Goal: Task Accomplishment & Management: Complete application form

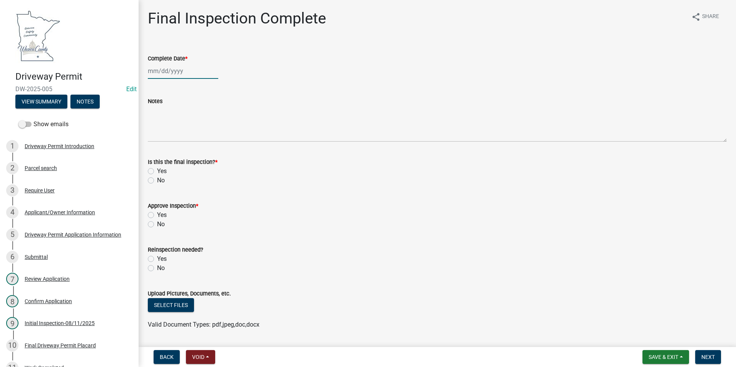
click at [162, 72] on div at bounding box center [183, 71] width 70 height 16
select select "9"
select select "2025"
click at [177, 134] on div "17" at bounding box center [180, 137] width 12 height 12
type input "[DATE]"
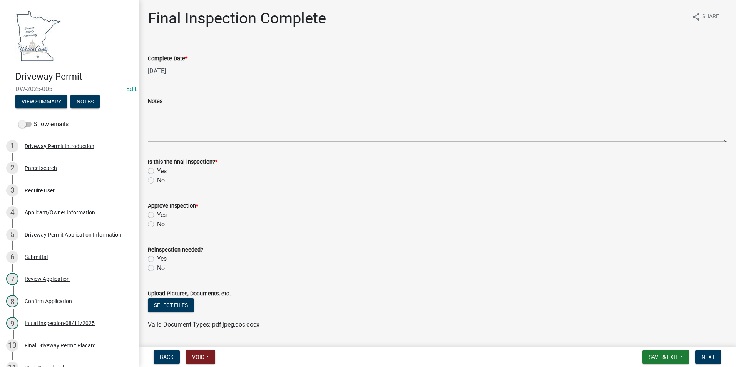
click at [157, 168] on label "Yes" at bounding box center [162, 171] width 10 height 9
click at [157, 168] on input "Yes" at bounding box center [159, 169] width 5 height 5
radio input "true"
click at [157, 216] on label "Yes" at bounding box center [162, 215] width 10 height 9
click at [157, 216] on input "Yes" at bounding box center [159, 213] width 5 height 5
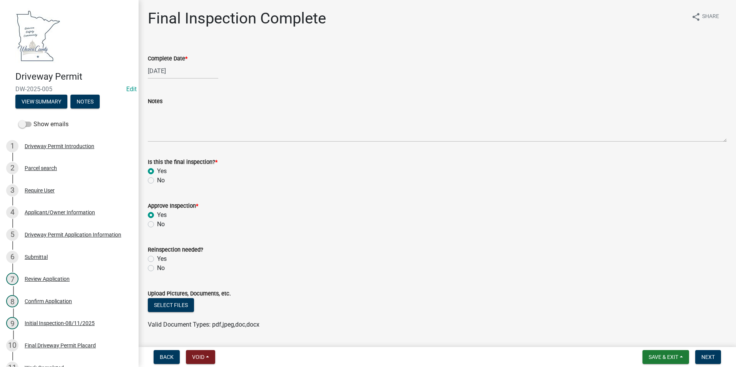
radio input "true"
click at [157, 268] on label "No" at bounding box center [161, 268] width 8 height 9
click at [157, 268] on input "No" at bounding box center [159, 266] width 5 height 5
radio input "true"
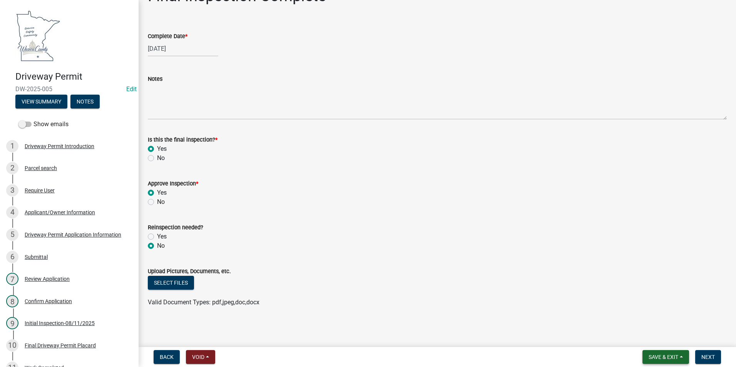
click at [663, 356] on span "Save & Exit" at bounding box center [664, 357] width 30 height 6
click at [590, 319] on div "Final Inspection Complete share Share Complete Date * [DATE] Notes Is this the …" at bounding box center [437, 154] width 591 height 334
click at [709, 355] on span "Next" at bounding box center [708, 357] width 13 height 6
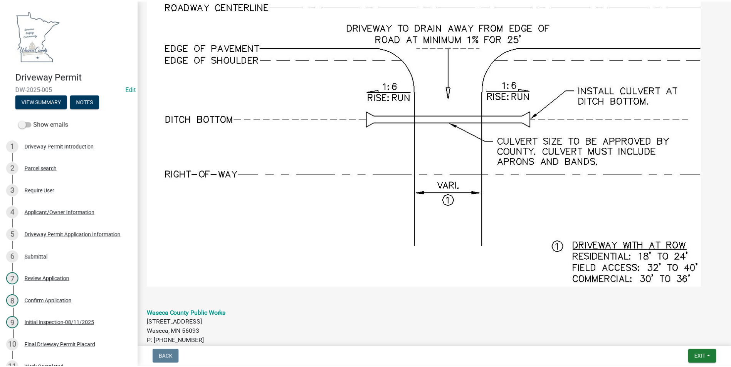
scroll to position [765, 0]
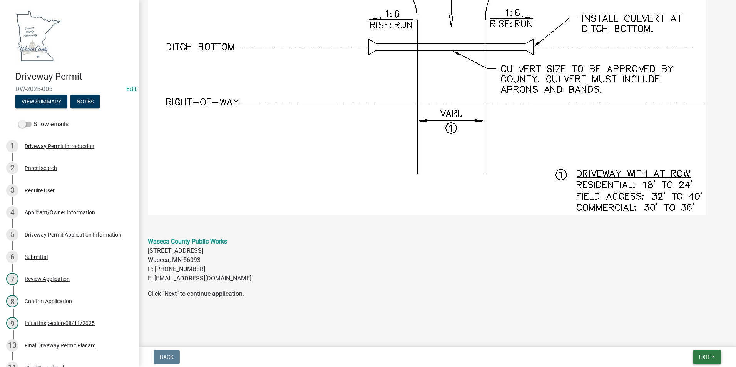
click at [707, 357] on span "Exit" at bounding box center [704, 357] width 11 height 6
click at [684, 337] on button "Save & Exit" at bounding box center [691, 337] width 62 height 18
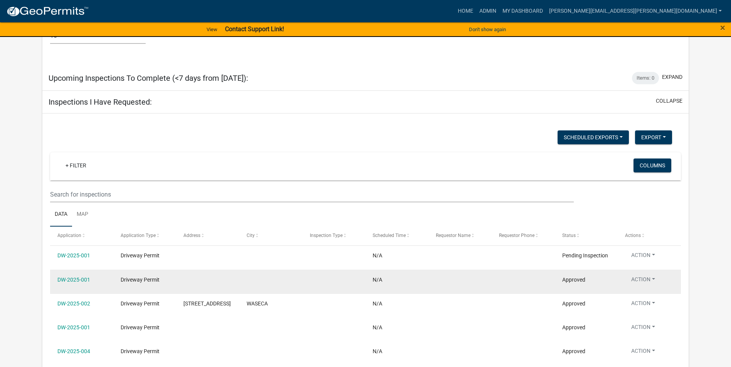
scroll to position [967, 0]
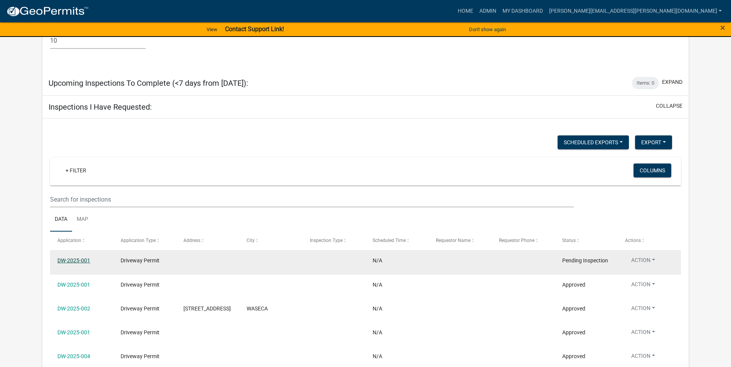
click at [60, 258] on link "DW-2025-001" at bounding box center [73, 261] width 33 height 6
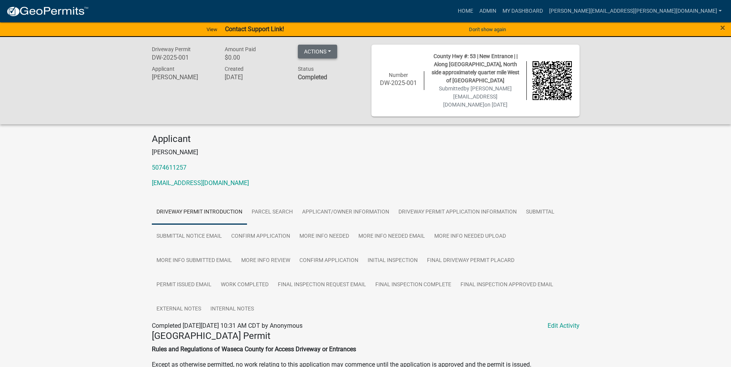
click at [322, 48] on button "Actions" at bounding box center [317, 52] width 39 height 14
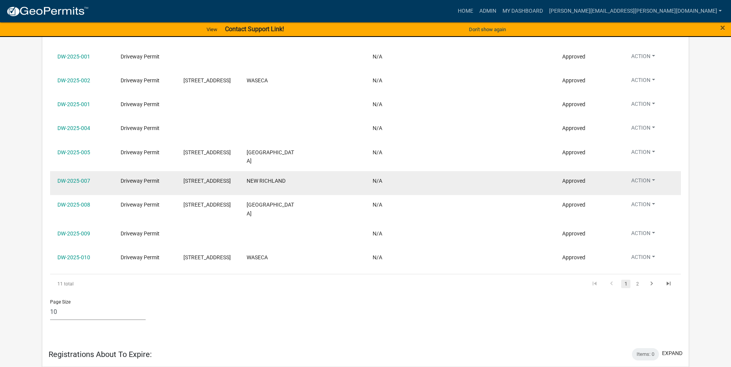
scroll to position [1082, 0]
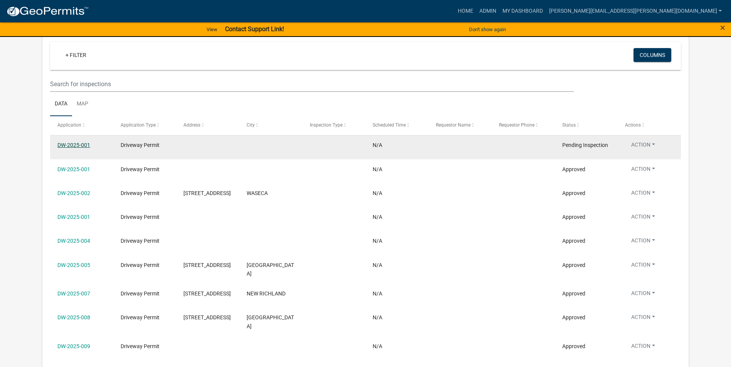
drag, startPoint x: 103, startPoint y: 129, endPoint x: 84, endPoint y: 127, distance: 18.9
drag, startPoint x: 653, startPoint y: 125, endPoint x: 75, endPoint y: 127, distance: 577.6
click at [75, 142] on link "DW-2025-001" at bounding box center [73, 145] width 33 height 6
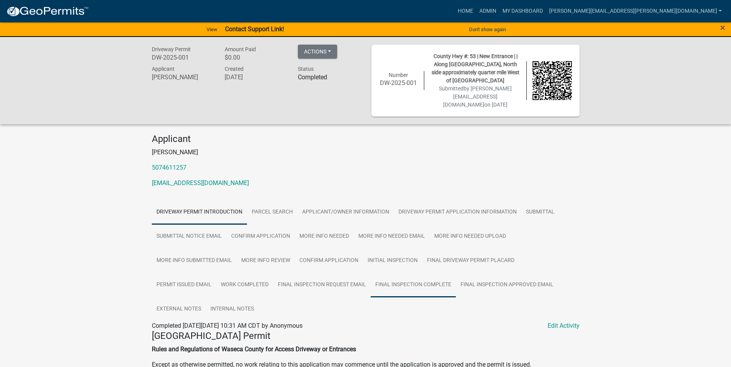
click at [390, 285] on link "Final Inspection Complete" at bounding box center [412, 285] width 85 height 25
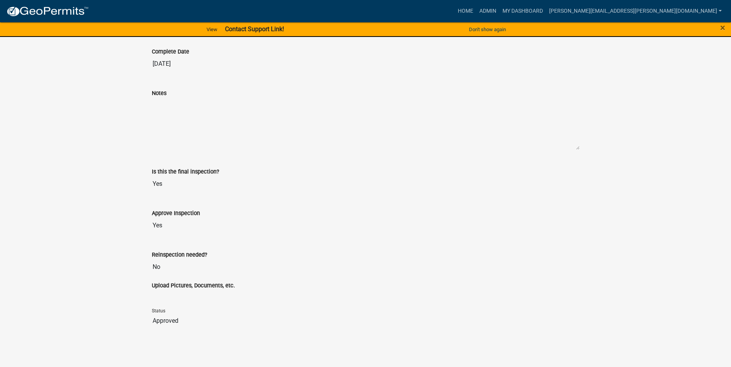
scroll to position [102, 0]
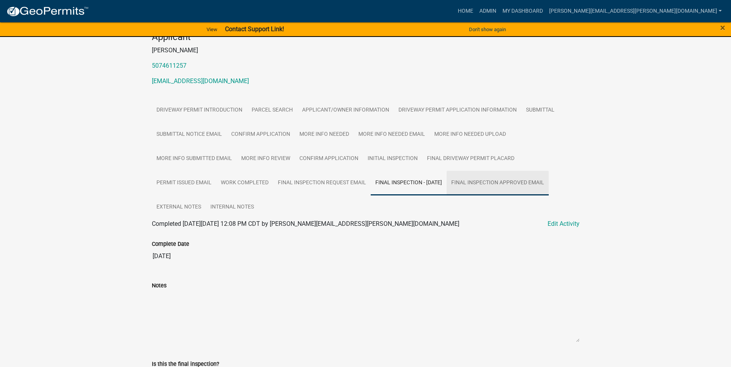
click at [518, 183] on link "Final Inspection Approved Email" at bounding box center [497, 183] width 102 height 25
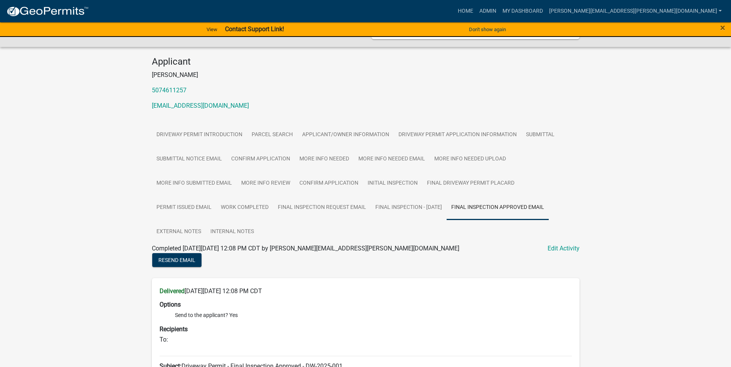
scroll to position [75, 0]
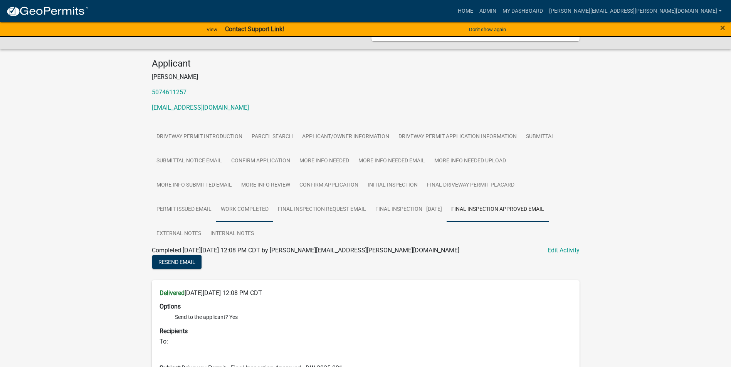
click at [246, 206] on link "Work Completed" at bounding box center [244, 210] width 57 height 25
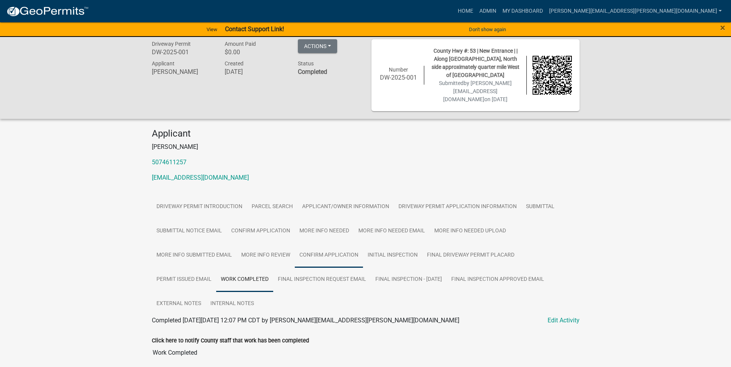
scroll to position [0, 0]
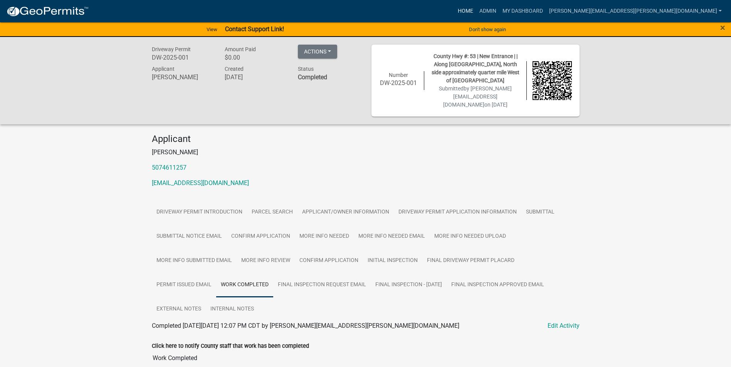
click at [476, 15] on link "Home" at bounding box center [465, 11] width 22 height 15
